Goal: Task Accomplishment & Management: Use online tool/utility

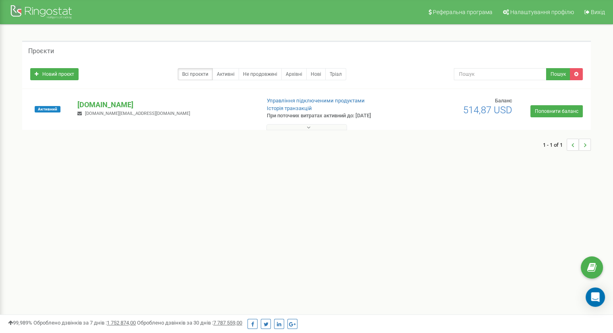
click at [314, 128] on button at bounding box center [306, 127] width 81 height 6
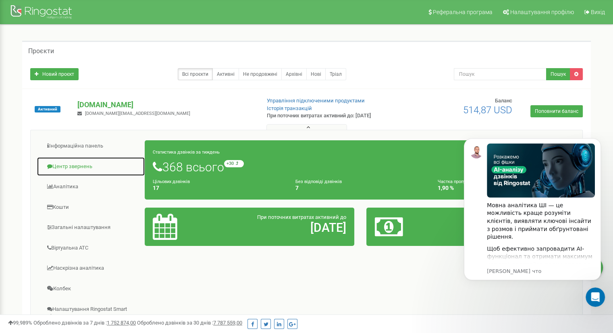
click at [88, 164] on link "Центр звернень" at bounding box center [91, 167] width 108 height 20
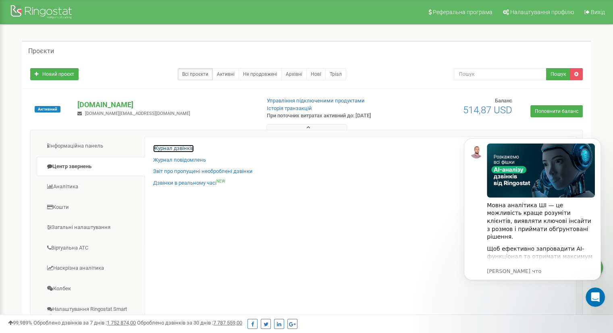
click at [163, 149] on link "Журнал дзвінків" at bounding box center [173, 149] width 41 height 8
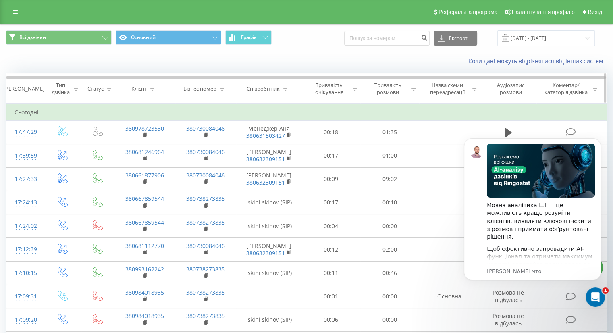
click at [287, 89] on icon at bounding box center [285, 89] width 7 height 4
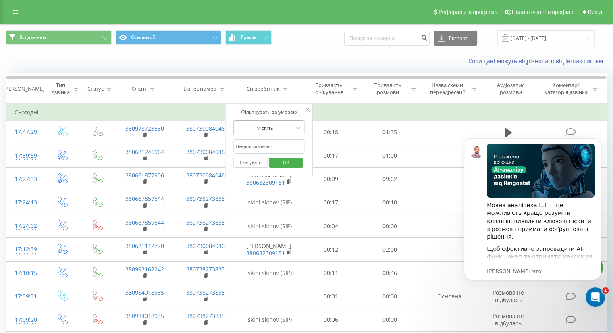
click at [281, 127] on div at bounding box center [264, 128] width 57 height 8
click at [281, 126] on div at bounding box center [264, 128] width 57 height 8
click at [290, 144] on input "text" at bounding box center [268, 146] width 71 height 14
type input "[PERSON_NAME]"
click at [285, 164] on span "OK" at bounding box center [286, 162] width 23 height 12
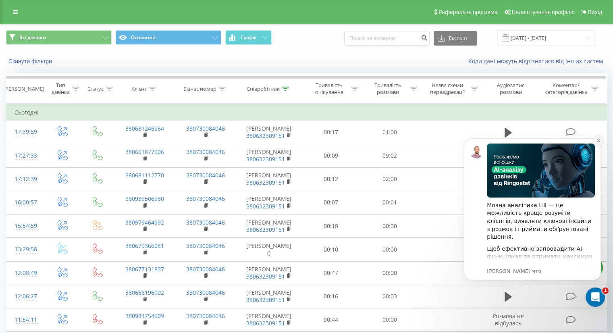
click at [599, 143] on button "Dismiss notification" at bounding box center [598, 140] width 10 height 10
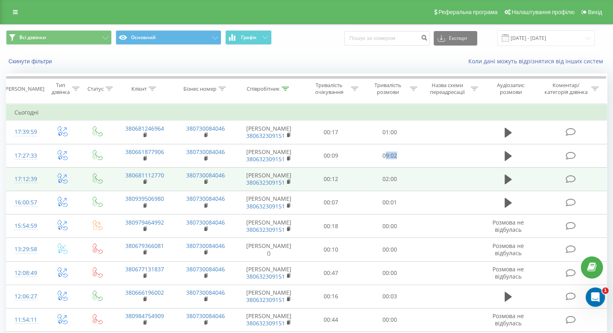
drag, startPoint x: 387, startPoint y: 176, endPoint x: 390, endPoint y: 209, distance: 33.6
click at [399, 167] on td "09:02" at bounding box center [389, 155] width 58 height 23
drag, startPoint x: 385, startPoint y: 213, endPoint x: 400, endPoint y: 215, distance: 14.6
click at [400, 191] on td "02:00" at bounding box center [389, 178] width 58 height 23
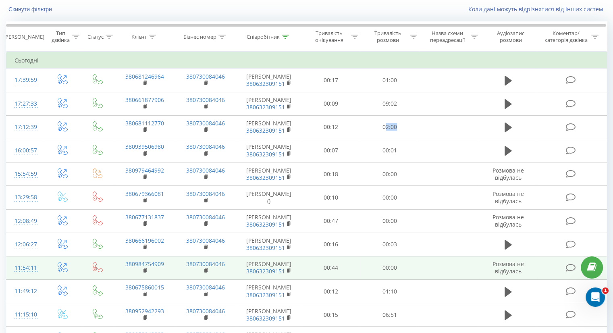
scroll to position [40, 0]
